Goal: Information Seeking & Learning: Learn about a topic

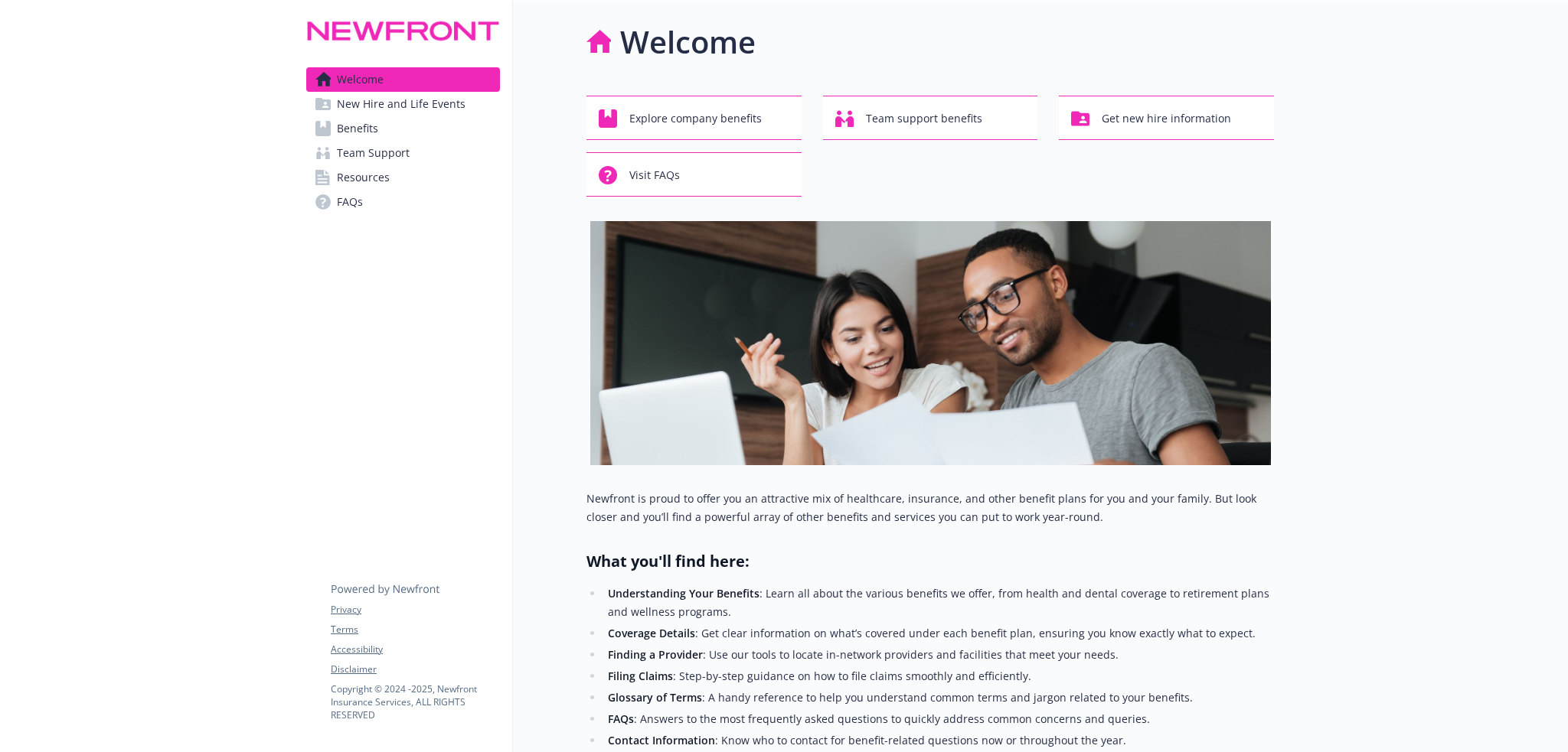
drag, startPoint x: 379, startPoint y: 126, endPoint x: 388, endPoint y: 139, distance: 15.8
click at [379, 126] on link "Benefits" at bounding box center [403, 128] width 194 height 24
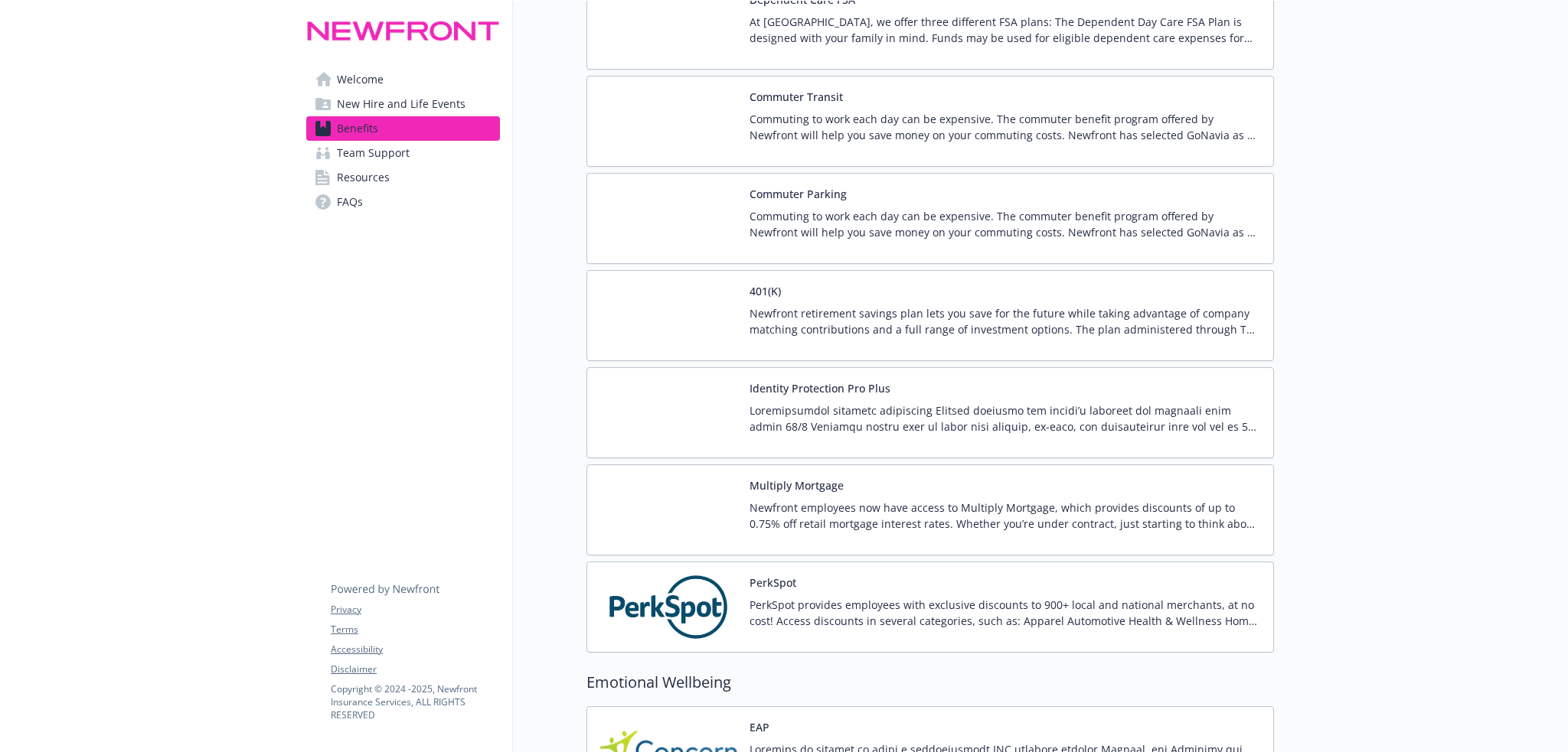
scroll to position [2525, 0]
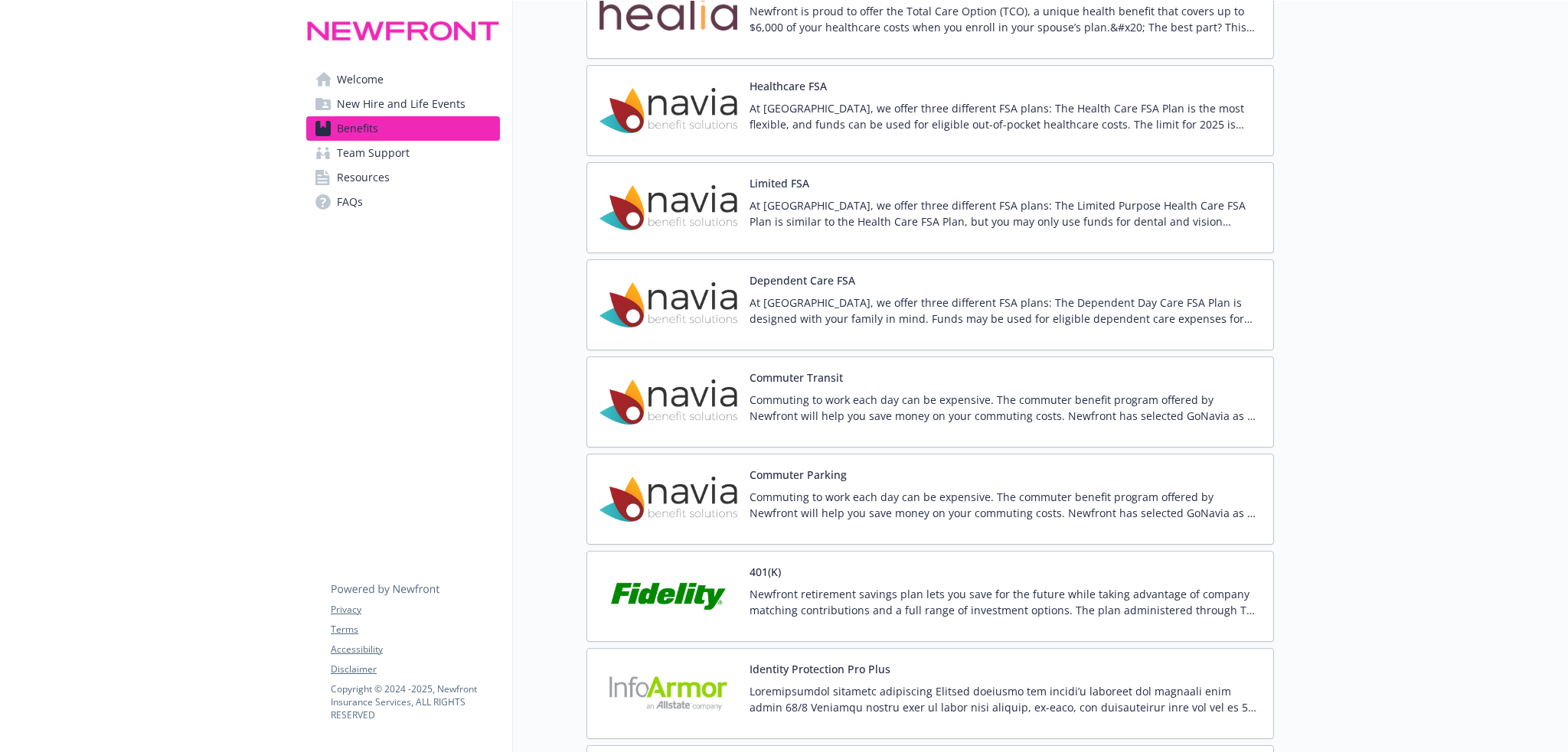
click at [848, 141] on div "At [GEOGRAPHIC_DATA], we offer three different FSA plans: The Health Care FSA P…" at bounding box center [1004, 122] width 511 height 43
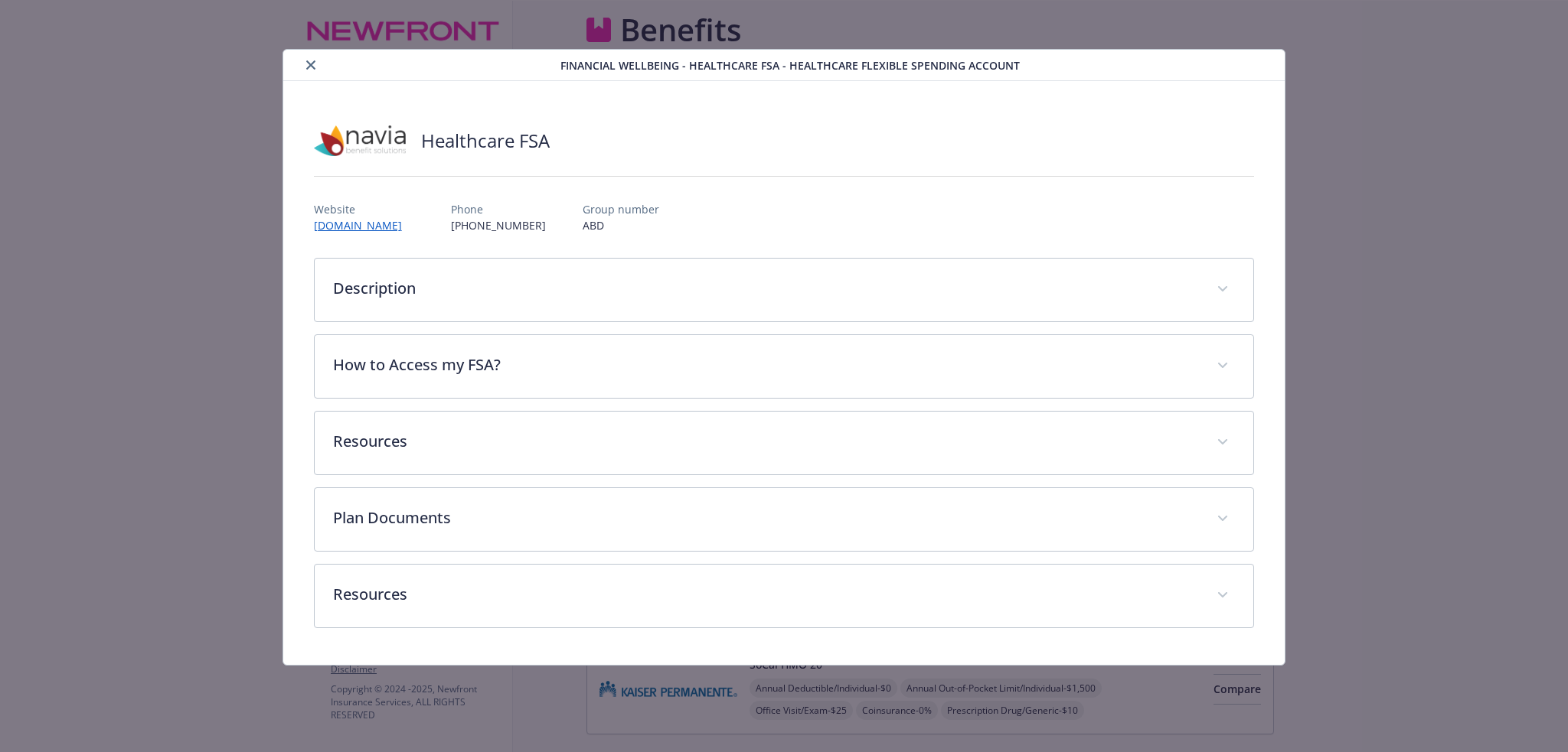
scroll to position [2525, 0]
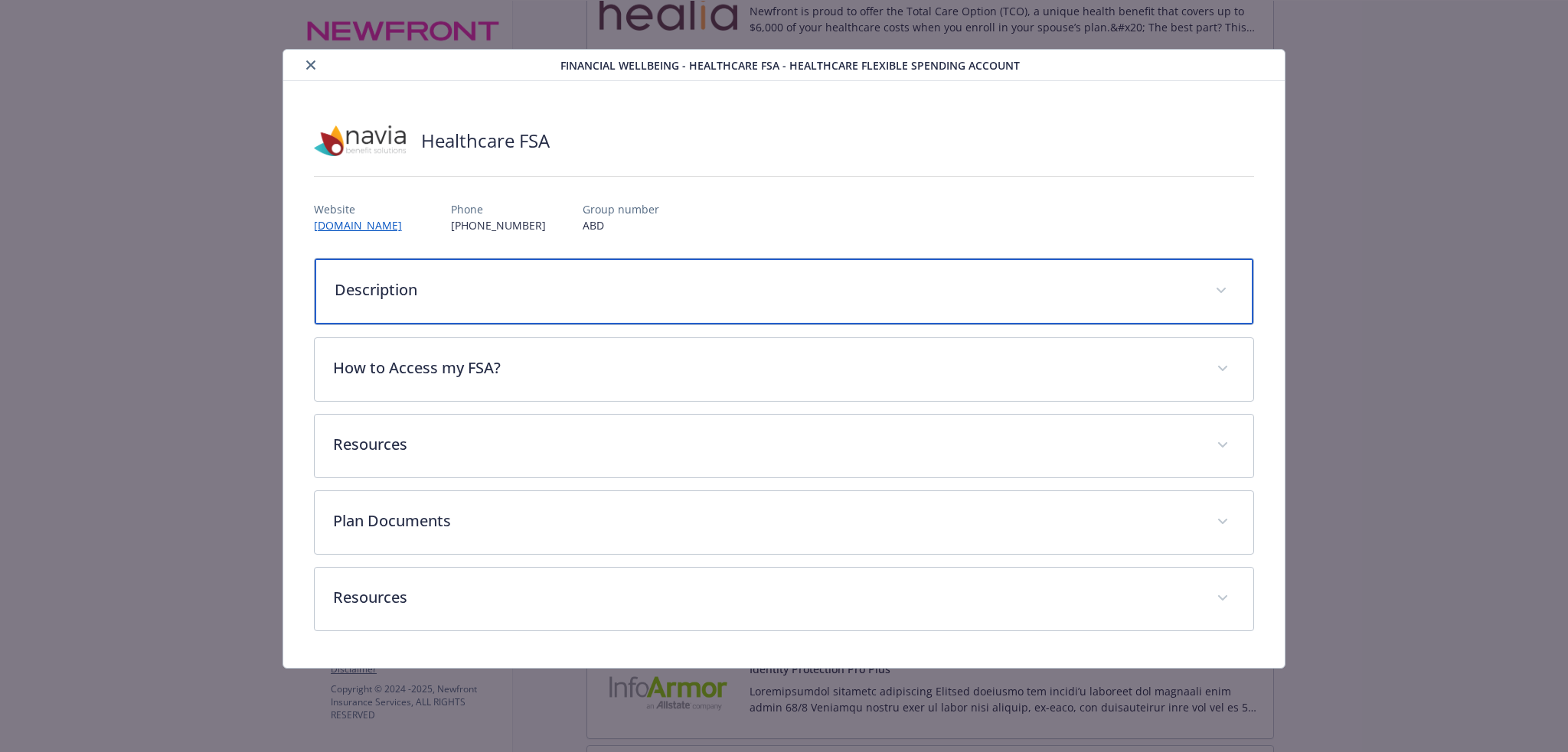
click at [571, 299] on p "Description" at bounding box center [766, 290] width 862 height 23
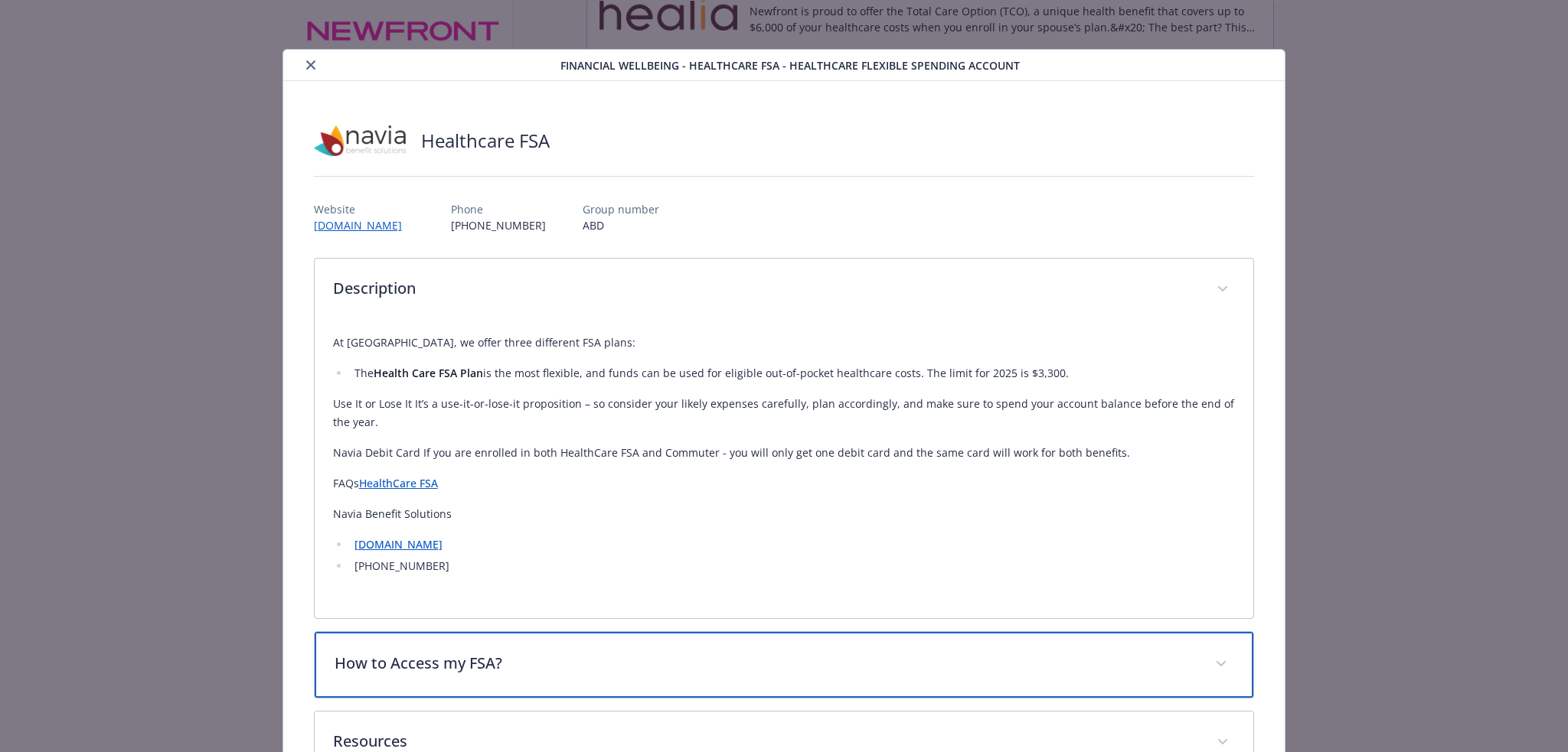
click at [520, 684] on div "How to Access my FSA?" at bounding box center [784, 665] width 939 height 66
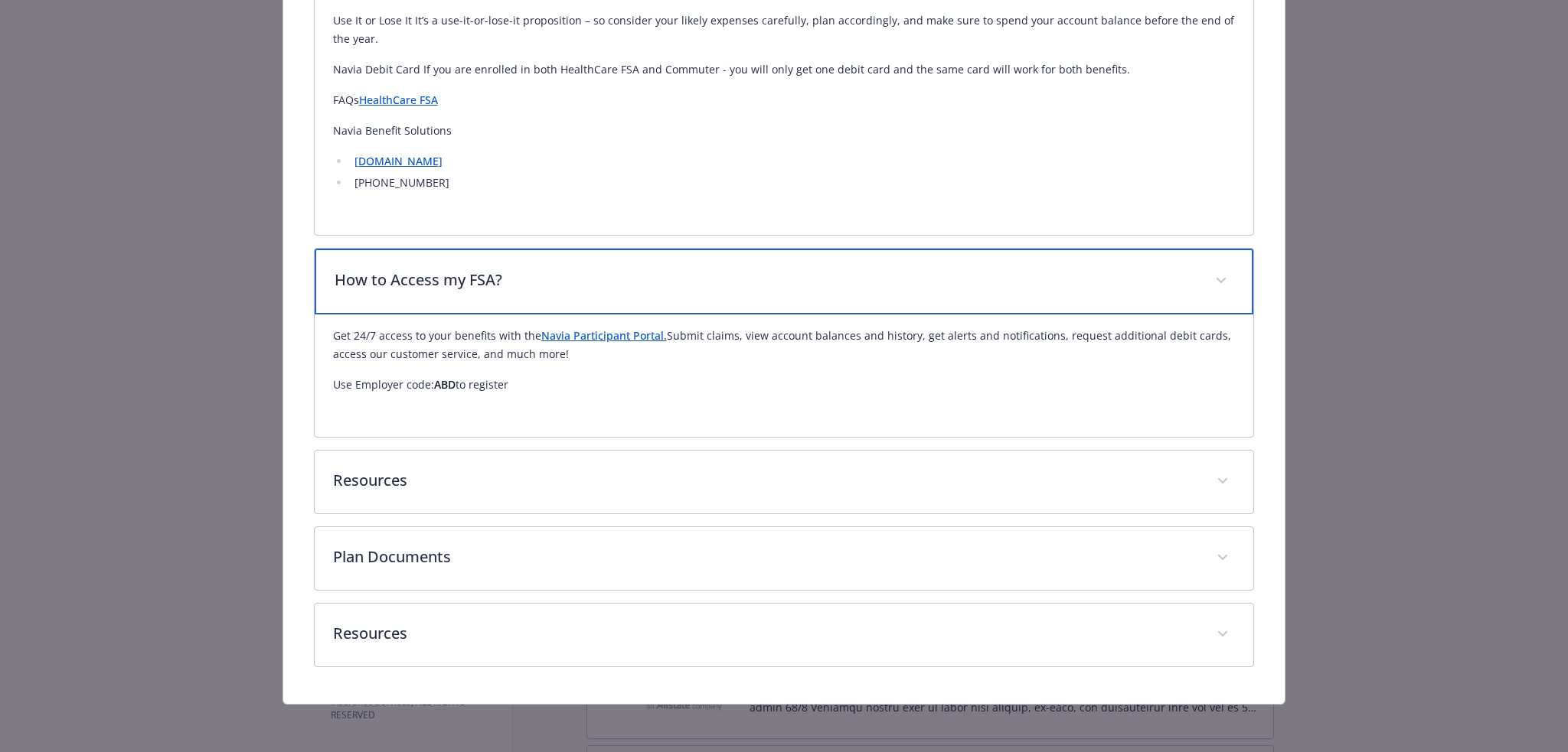
scroll to position [385, 0]
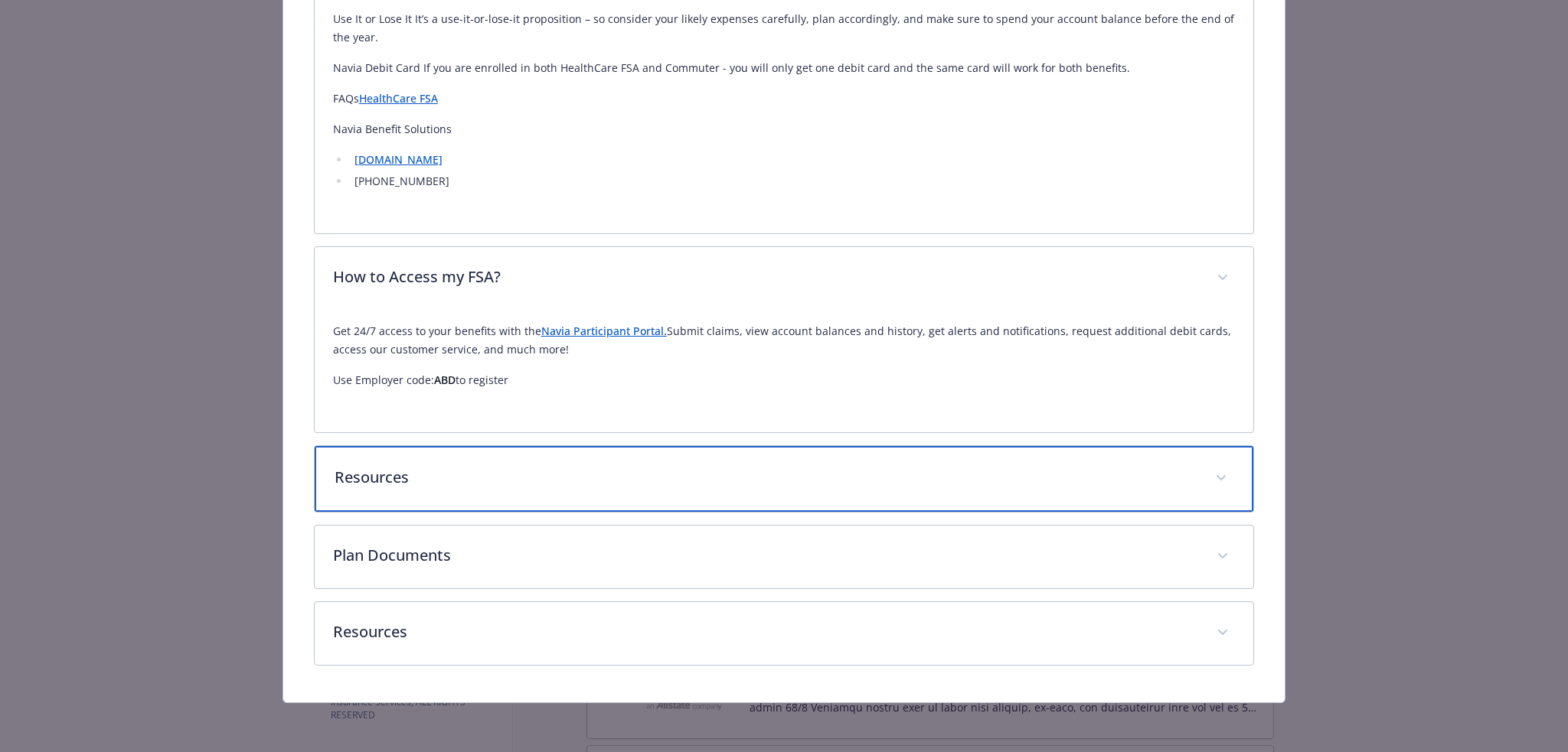
click at [529, 468] on p "Resources" at bounding box center [766, 478] width 862 height 23
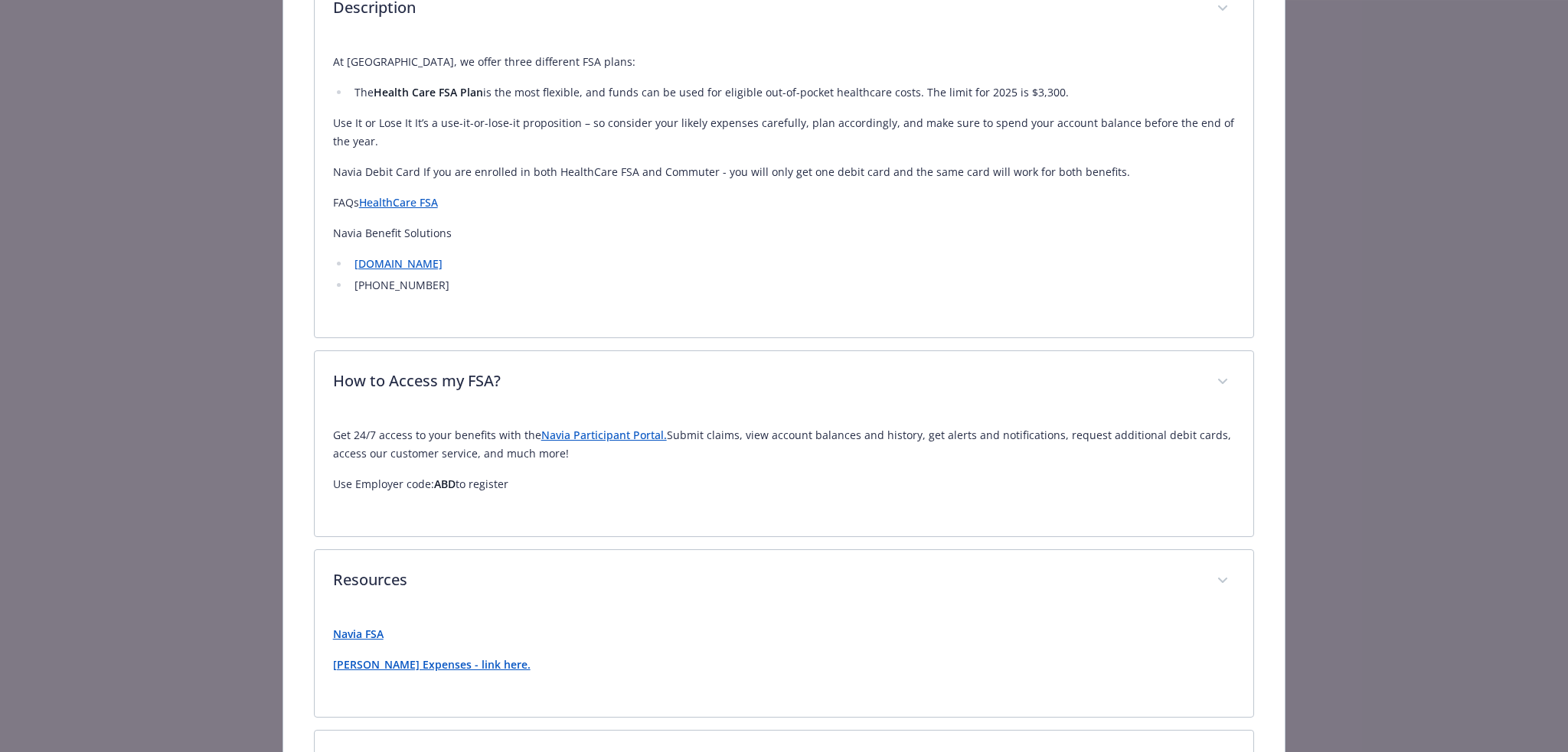
scroll to position [485, 0]
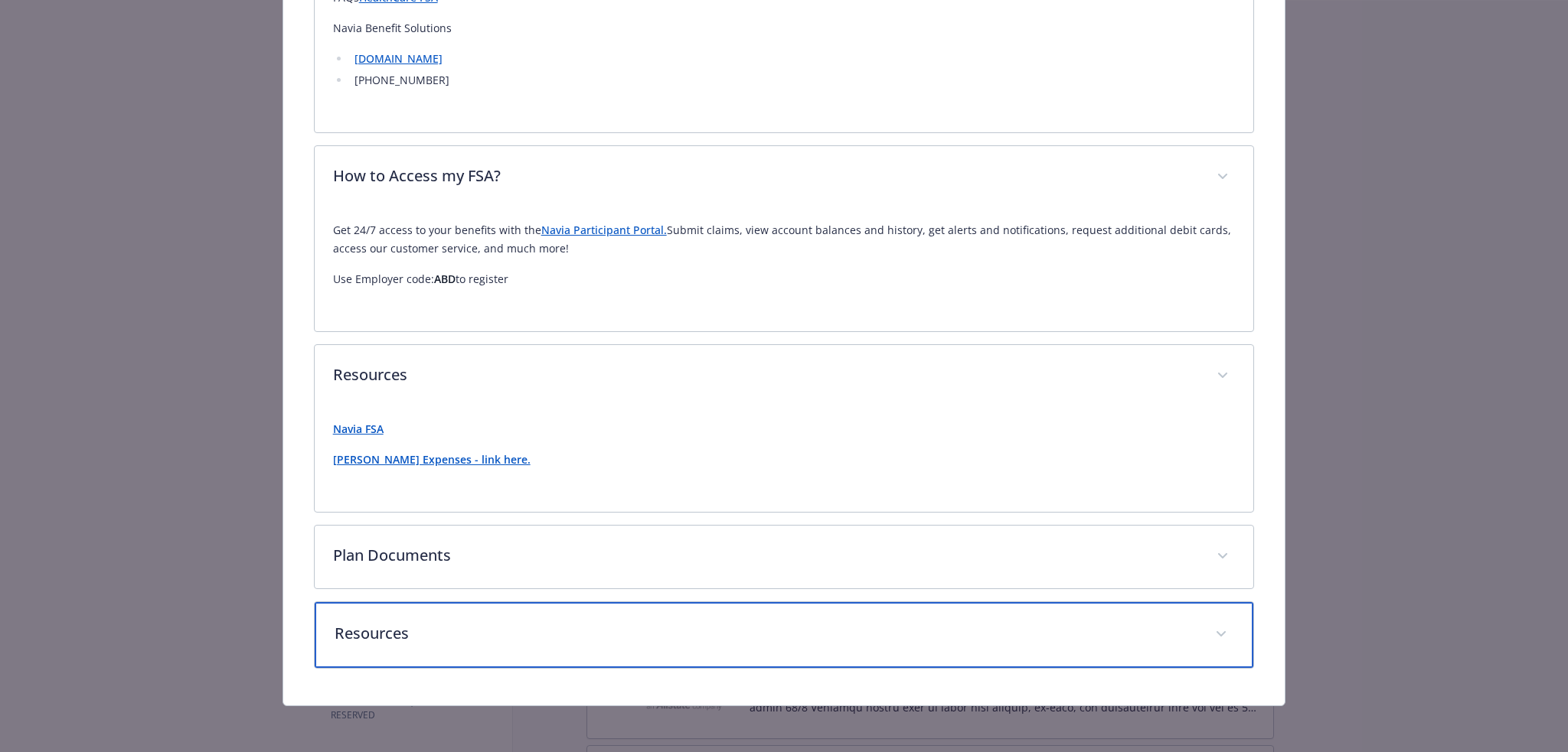
click at [464, 629] on p "Resources" at bounding box center [766, 633] width 862 height 23
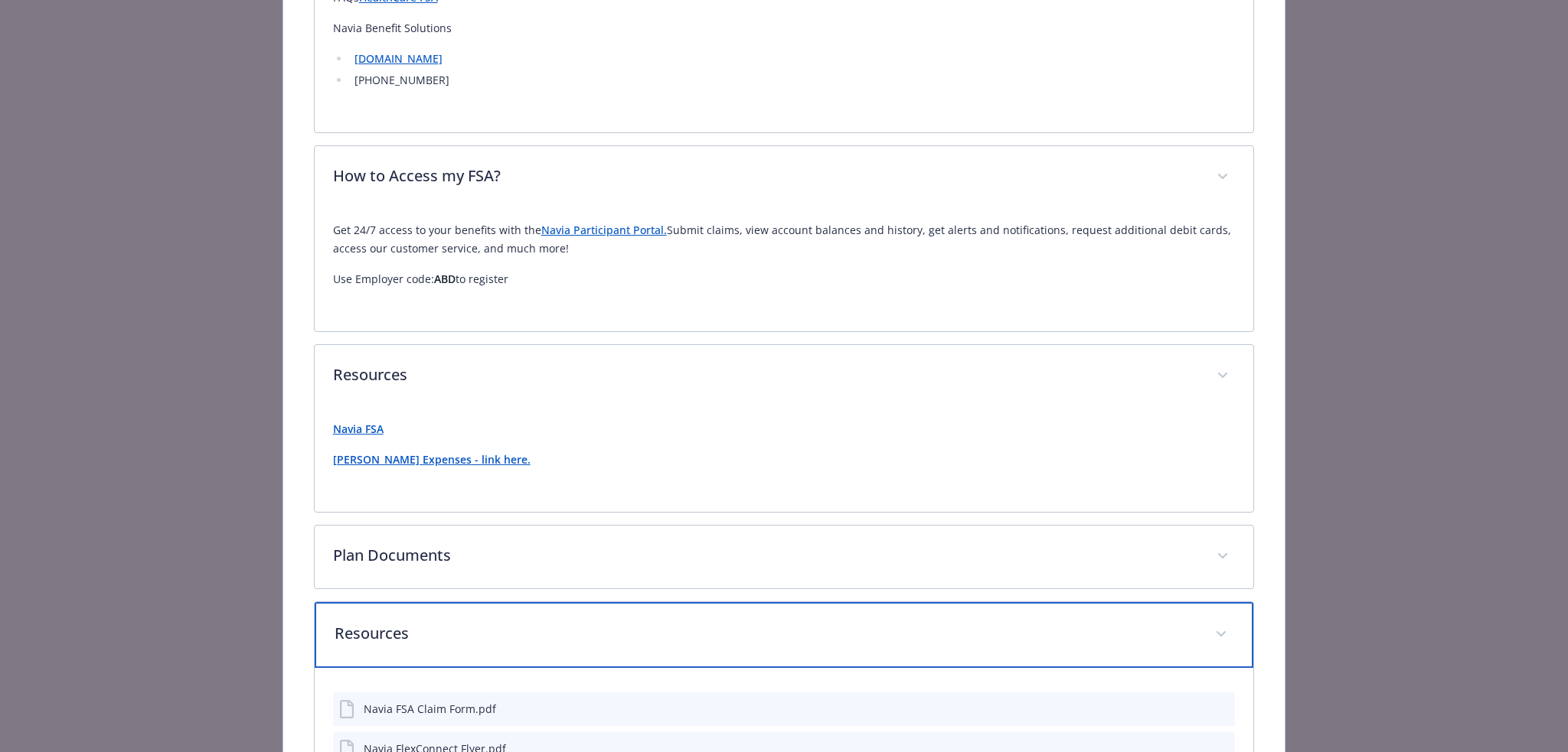
scroll to position [767, 0]
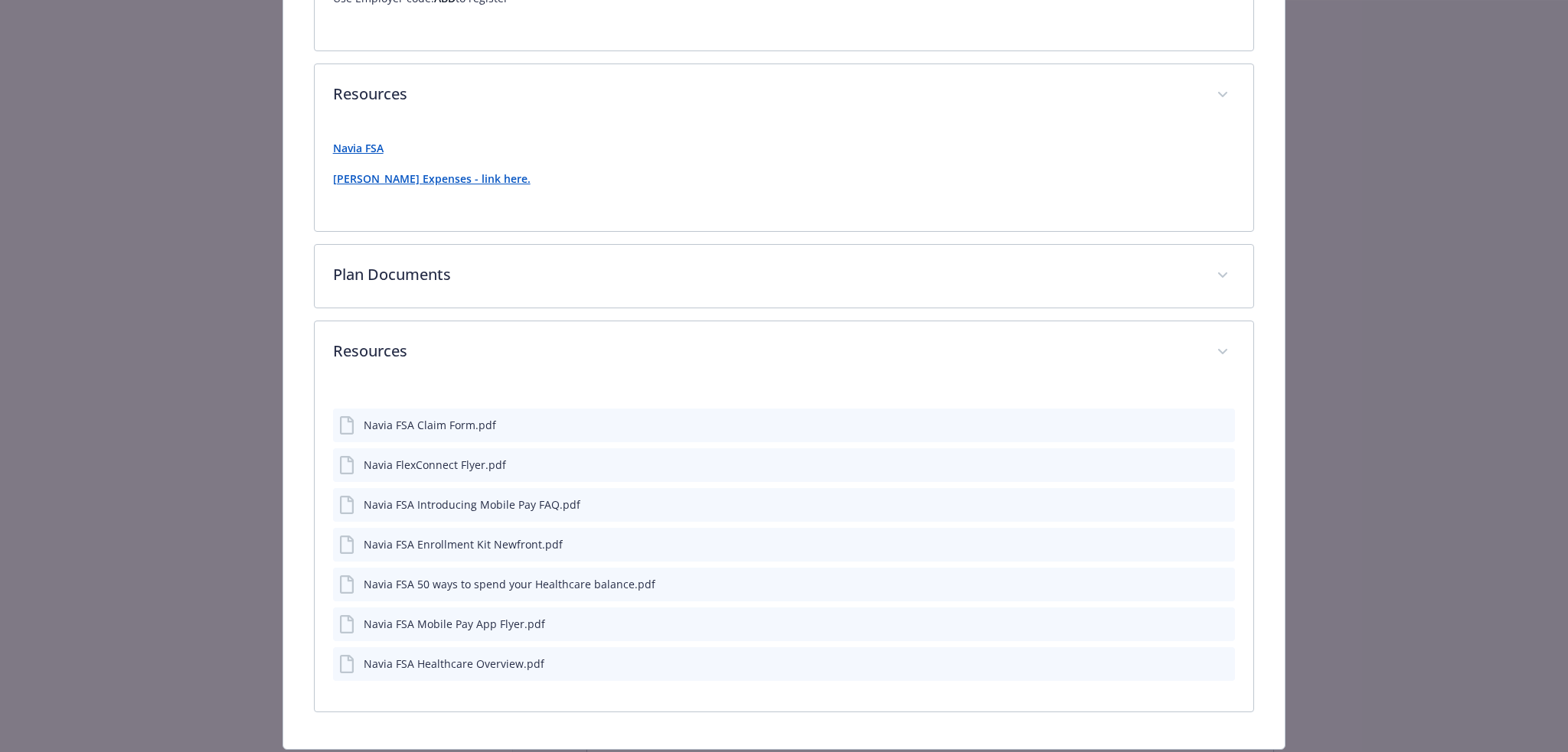
click at [423, 544] on div "Navia FSA Enrollment Kit Newfront.pdf" at bounding box center [463, 544] width 199 height 17
click at [1214, 542] on icon "preview file" at bounding box center [1221, 543] width 14 height 11
click at [1214, 463] on icon "preview file" at bounding box center [1221, 463] width 14 height 11
click at [459, 550] on div "Navia FSA Enrollment Kit Newfront.pdf" at bounding box center [463, 544] width 199 height 17
click at [1214, 543] on icon "preview file" at bounding box center [1221, 543] width 14 height 11
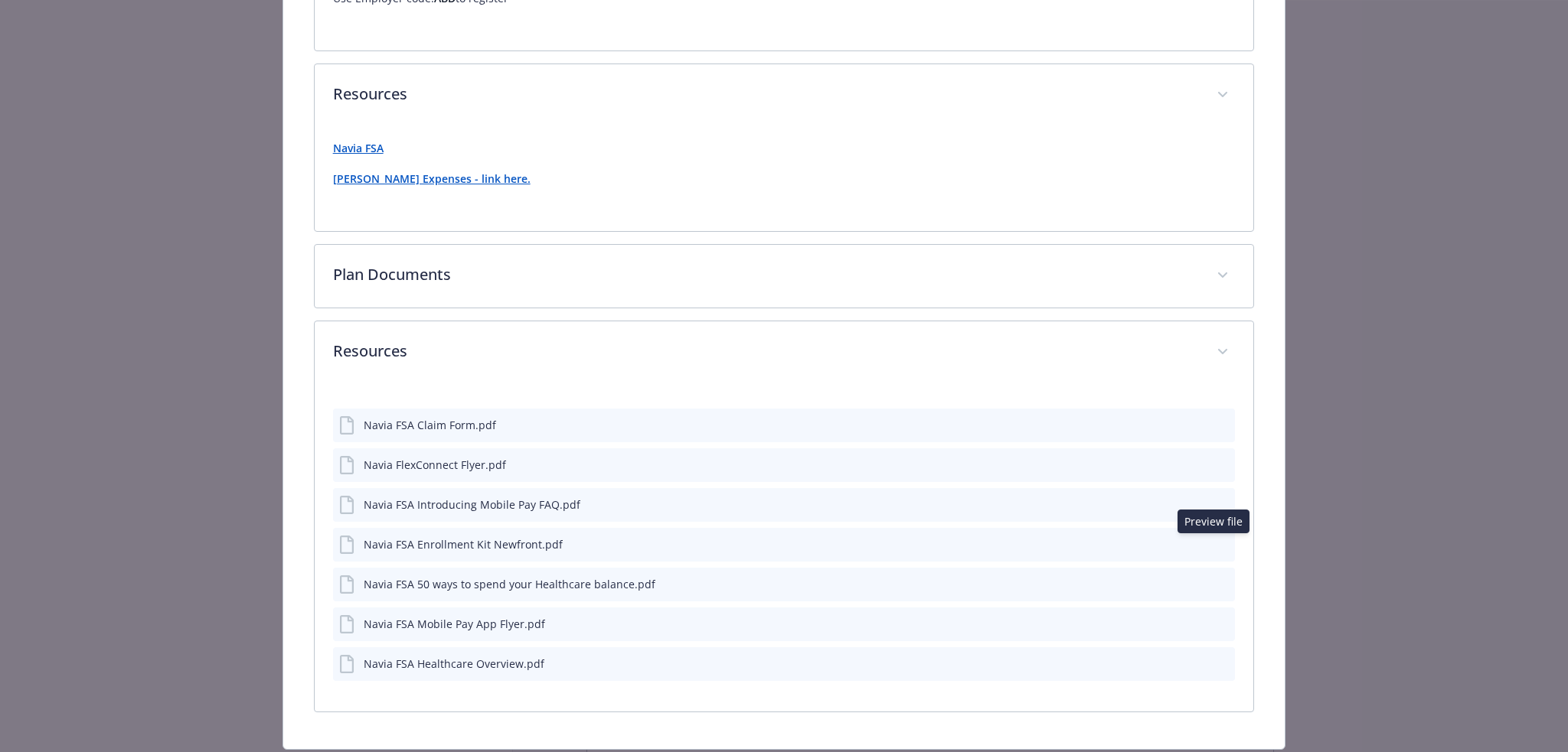
click at [464, 588] on div "Navia FSA 50 ways to spend your Healthcare balance.pdf" at bounding box center [510, 584] width 292 height 17
click at [1216, 583] on icon "preview file" at bounding box center [1221, 584] width 14 height 11
click at [1208, 613] on div "Navia FSA Mobile Pay App Flyer.pdf" at bounding box center [784, 624] width 902 height 34
click at [1214, 622] on icon "preview file" at bounding box center [1221, 623] width 14 height 11
click at [1218, 662] on icon "preview file" at bounding box center [1221, 662] width 14 height 11
